Goal: Information Seeking & Learning: Check status

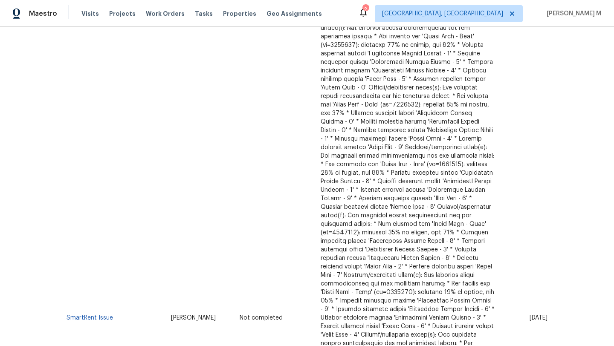
scroll to position [239, 0]
drag, startPoint x: 509, startPoint y: 300, endPoint x: 528, endPoint y: 300, distance: 18.3
click at [530, 314] on span "[DATE]" at bounding box center [539, 317] width 18 height 6
copy span "Aug 20"
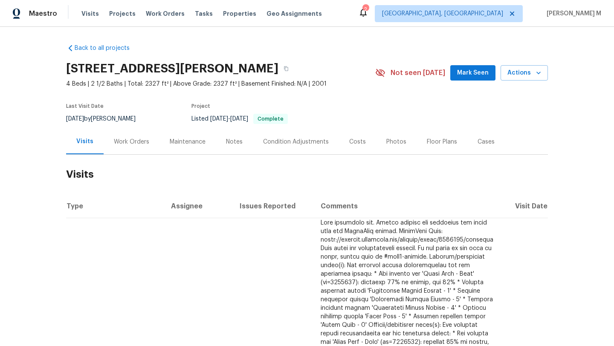
click at [137, 147] on div "Work Orders" at bounding box center [132, 141] width 56 height 25
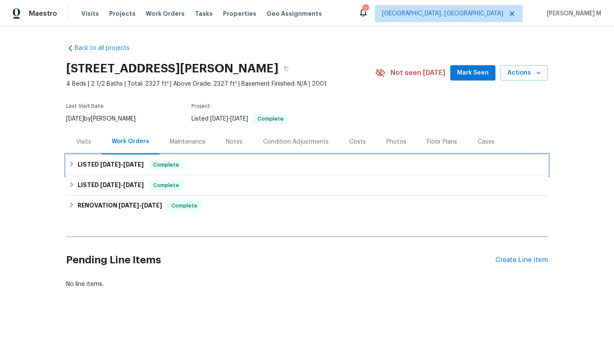
click at [131, 168] on h6 "LISTED 7/22/25 - 8/5/25" at bounding box center [111, 165] width 66 height 10
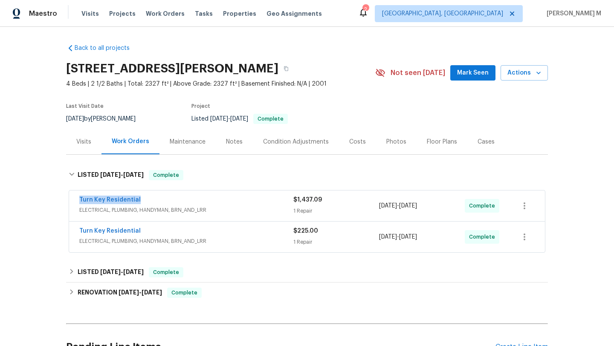
drag, startPoint x: 113, startPoint y: 199, endPoint x: 149, endPoint y: 199, distance: 36.3
click at [149, 199] on div "Turn Key Residential ELECTRICAL, PLUMBING, HANDYMAN, BRN_AND_LRR $1,437.09 1 Re…" at bounding box center [307, 206] width 476 height 31
copy link "Turn Key Residential"
click at [278, 210] on span "ELECTRICAL, PLUMBING, HANDYMAN, BRN_AND_LRR" at bounding box center [186, 210] width 214 height 9
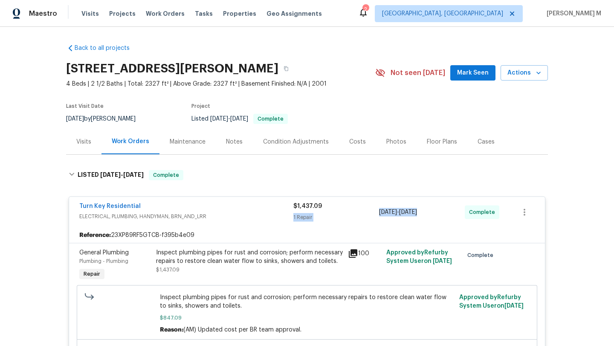
drag, startPoint x: 375, startPoint y: 213, endPoint x: 425, endPoint y: 213, distance: 49.9
click at [426, 213] on div "Turn Key Residential ELECTRICAL, PLUMBING, HANDYMAN, BRN_AND_LRR $1,437.09 1 Re…" at bounding box center [296, 212] width 435 height 20
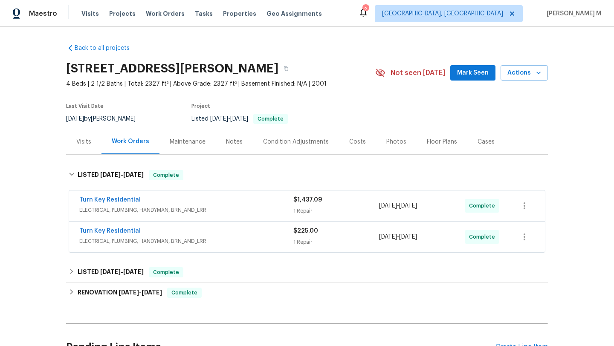
click at [361, 207] on div "1 Repair" at bounding box center [337, 211] width 86 height 9
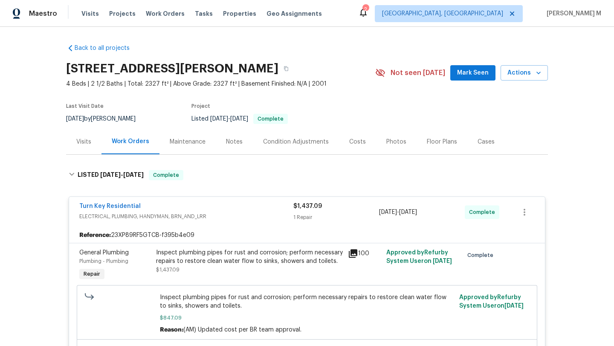
copy span "7/23/2025 - 8/5/2025"
drag, startPoint x: 377, startPoint y: 213, endPoint x: 433, endPoint y: 213, distance: 56.3
click at [417, 213] on span "7/23/2025 - 8/5/2025" at bounding box center [398, 212] width 38 height 9
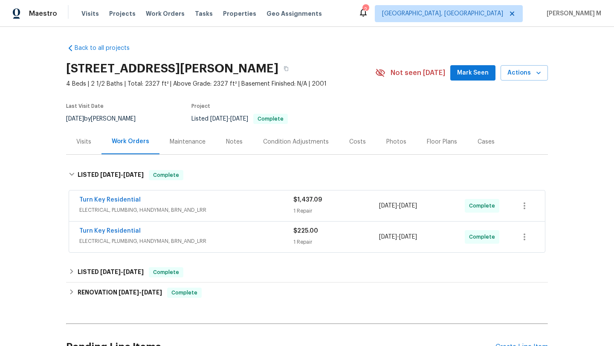
click at [88, 145] on div "Visits" at bounding box center [83, 141] width 35 height 25
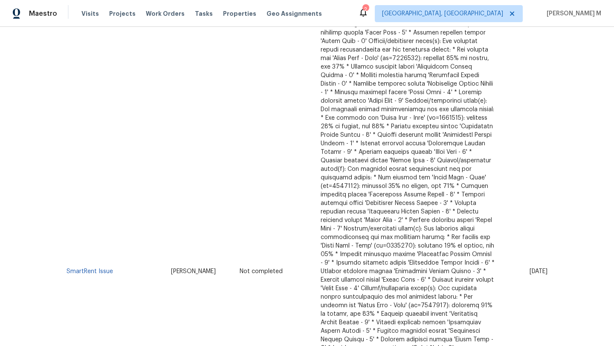
scroll to position [285, 0]
drag, startPoint x: 120, startPoint y: 254, endPoint x: 64, endPoint y: 253, distance: 55.9
click at [66, 253] on td "SmartRent Issue" at bounding box center [115, 270] width 98 height 675
copy link "SmartRent Issue"
drag, startPoint x: 160, startPoint y: 253, endPoint x: 204, endPoint y: 254, distance: 43.9
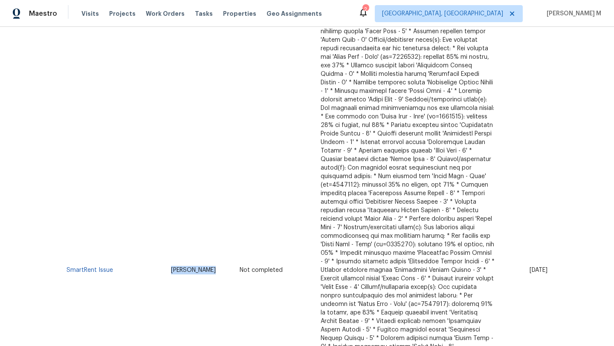
click at [204, 254] on td "[PERSON_NAME]" at bounding box center [198, 270] width 68 height 675
copy span "[PERSON_NAME]"
copy span "Aug 20"
drag, startPoint x: 509, startPoint y: 254, endPoint x: 528, endPoint y: 254, distance: 18.8
click at [530, 267] on span "[DATE]" at bounding box center [539, 270] width 18 height 6
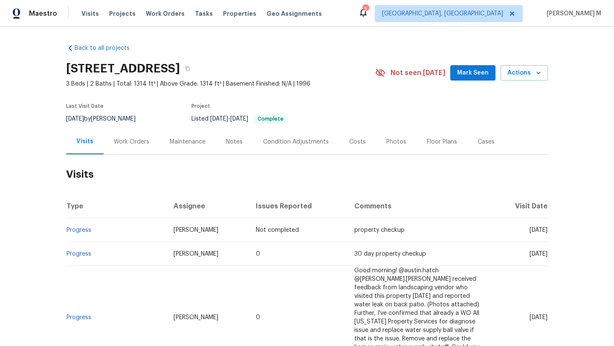
drag, startPoint x: 509, startPoint y: 230, endPoint x: 528, endPoint y: 231, distance: 18.3
click at [530, 230] on span "Thu, Aug 07 2025" at bounding box center [539, 230] width 18 height 6
copy span "Aug 07"
click at [133, 134] on div "Work Orders" at bounding box center [132, 141] width 56 height 25
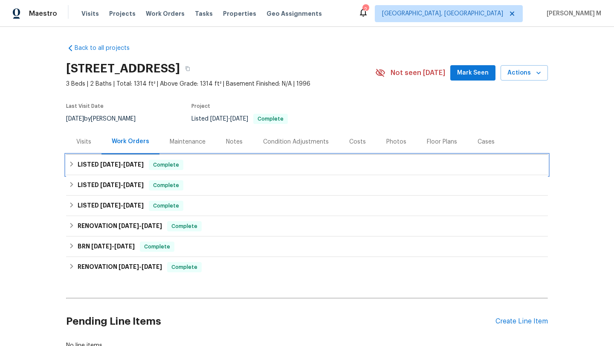
click at [116, 169] on h6 "LISTED 6/5/25 - 6/5/25" at bounding box center [111, 165] width 66 height 10
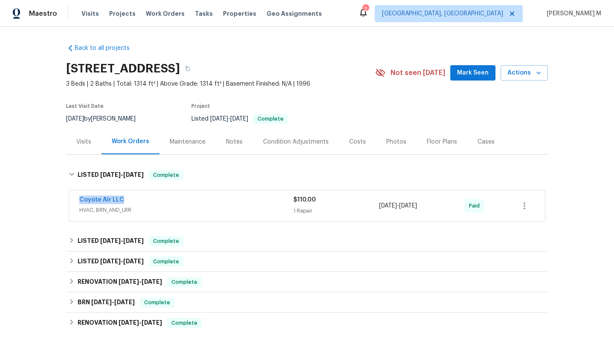
drag, startPoint x: 70, startPoint y: 201, endPoint x: 138, endPoint y: 202, distance: 68.7
click at [139, 201] on div "Coyote Air LLC HVAC, BRN_AND_LRR $110.00 1 Repair 6/5/2025 - 6/5/2025 Paid" at bounding box center [307, 206] width 476 height 31
copy link "Coyote Air LLC"
copy span "6/5/2025 - 6/5/2025"
drag, startPoint x: 377, startPoint y: 206, endPoint x: 431, endPoint y: 208, distance: 54.2
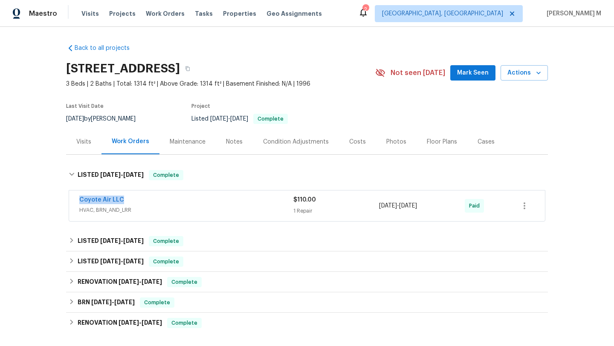
click at [417, 208] on span "6/5/2025 - 6/5/2025" at bounding box center [398, 206] width 38 height 9
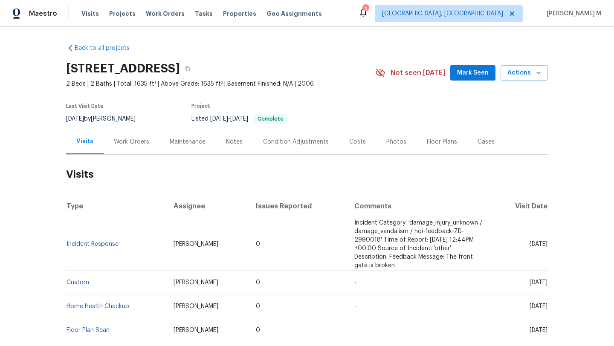
copy span "Apr 03"
drag, startPoint x: 510, startPoint y: 245, endPoint x: 527, endPoint y: 244, distance: 17.5
click at [530, 244] on span "Thu, Apr 03 2025" at bounding box center [539, 244] width 18 height 6
click at [136, 140] on div "Work Orders" at bounding box center [131, 142] width 35 height 9
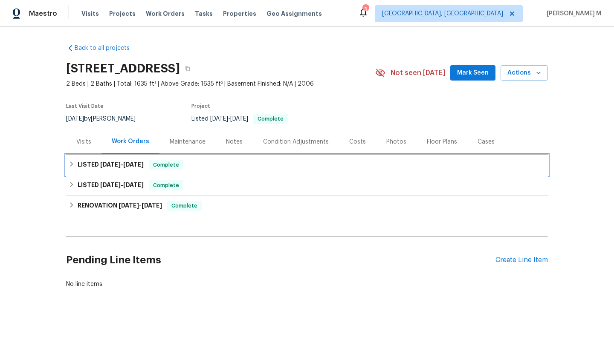
click at [119, 164] on span "4/4/25 - 4/8/25" at bounding box center [122, 165] width 44 height 6
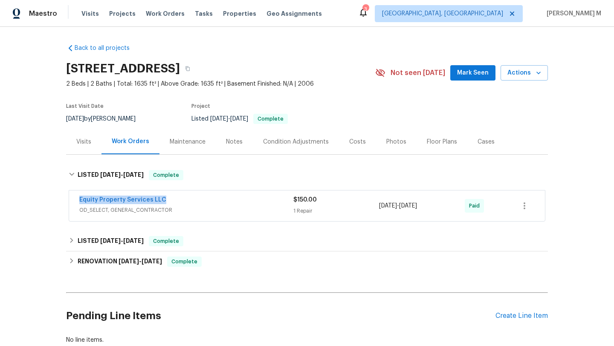
drag, startPoint x: 72, startPoint y: 199, endPoint x: 164, endPoint y: 198, distance: 92.6
click at [165, 198] on div "Equity Property Services LLC OD_SELECT, GENERAL_CONTRACTOR $150.00 1 Repair 4/4…" at bounding box center [307, 206] width 476 height 31
copy link "Equity Property Services LLC"
copy span "4/4/2025 - 4/8/2025"
drag, startPoint x: 378, startPoint y: 205, endPoint x: 431, endPoint y: 206, distance: 53.3
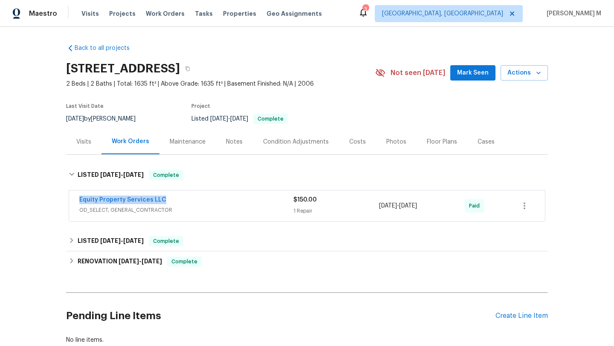
click at [417, 206] on span "4/4/2025 - 4/8/2025" at bounding box center [398, 206] width 38 height 9
